Goal: Navigation & Orientation: Understand site structure

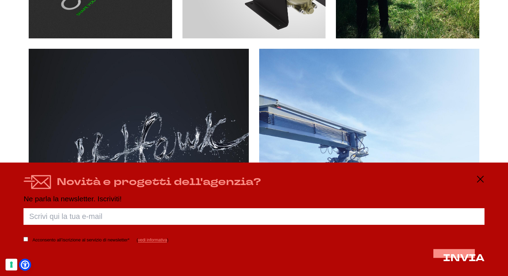
scroll to position [1052, 0]
click at [481, 180] on icon at bounding box center [481, 179] width 8 height 8
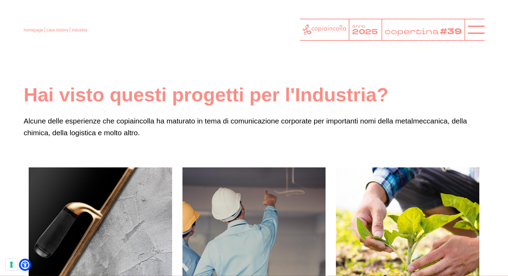
scroll to position [0, 0]
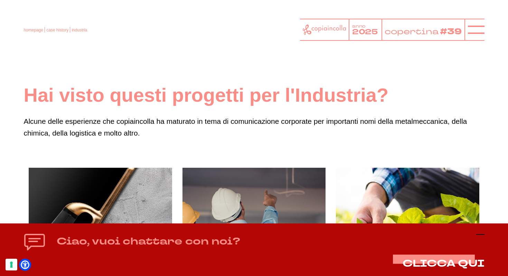
click at [482, 234] on line at bounding box center [481, 234] width 8 height 0
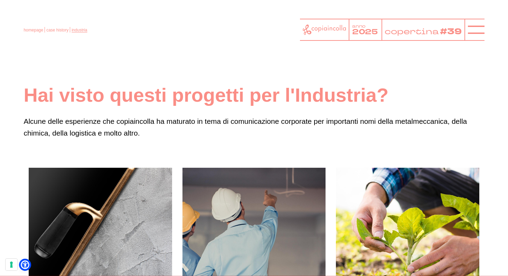
click at [78, 31] on link "industria" at bounding box center [80, 30] width 16 height 5
click at [478, 32] on icon at bounding box center [476, 29] width 17 height 17
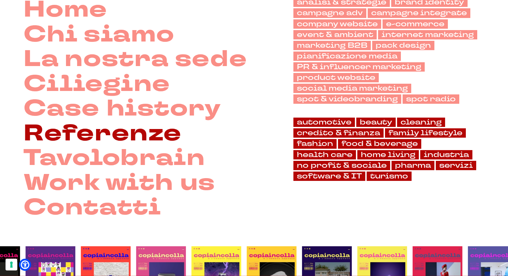
scroll to position [79, 0]
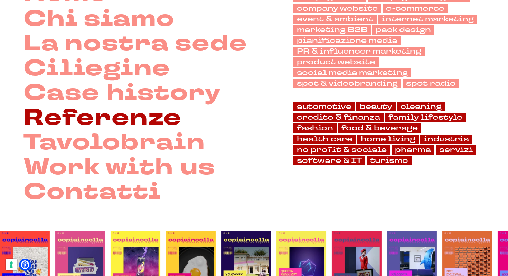
click at [145, 118] on link "Referenze" at bounding box center [103, 118] width 158 height 25
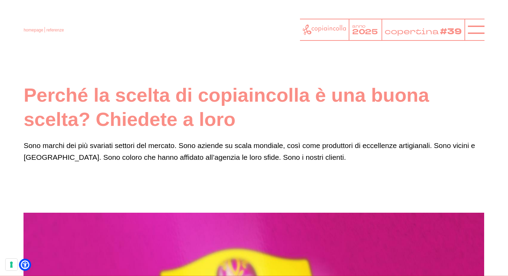
click at [465, 29] on div at bounding box center [475, 30] width 20 height 22
click at [471, 31] on icon at bounding box center [476, 29] width 17 height 17
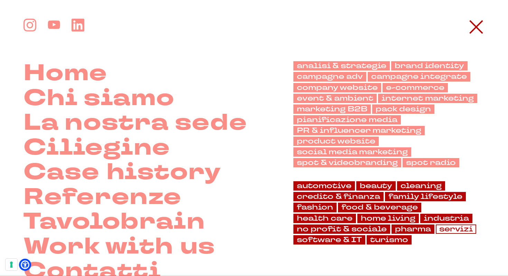
click at [451, 229] on link "servizi" at bounding box center [456, 228] width 40 height 9
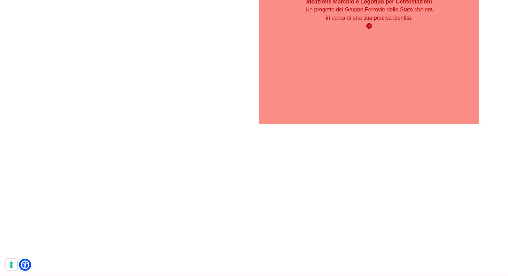
scroll to position [1196, 0]
